Goal: Information Seeking & Learning: Find contact information

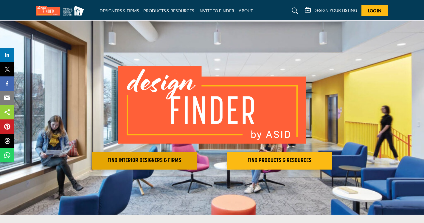
click at [150, 160] on h2 "FIND INTERIOR DESIGNERS & FIRMS" at bounding box center [145, 160] width 102 height 7
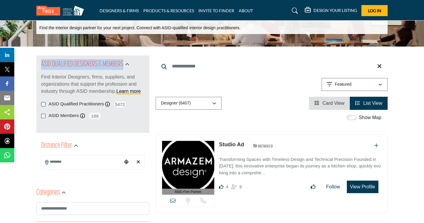
scroll to position [36, 0]
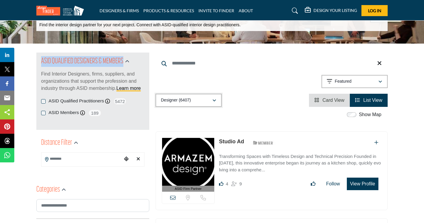
click at [217, 105] on button "Designer (6407)" at bounding box center [189, 100] width 66 height 13
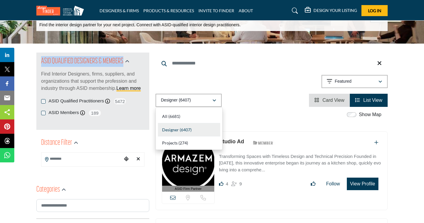
click at [281, 118] on div "Show Map" at bounding box center [269, 115] width 232 height 8
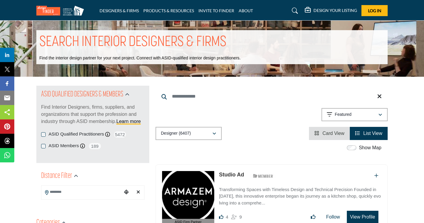
scroll to position [0, 0]
